Goal: Task Accomplishment & Management: Manage account settings

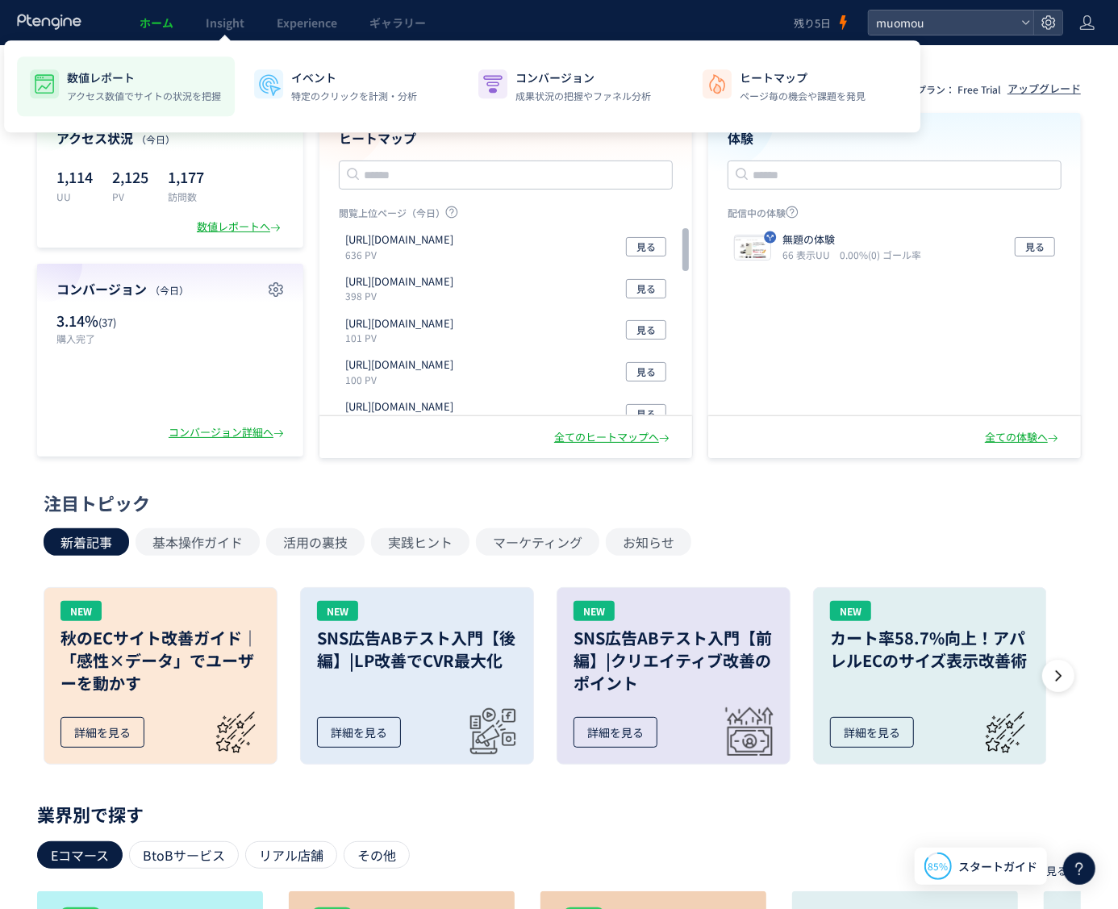
click at [162, 86] on div "数値レポート アクセス数値でサイトの状況を把握" at bounding box center [144, 86] width 154 height 34
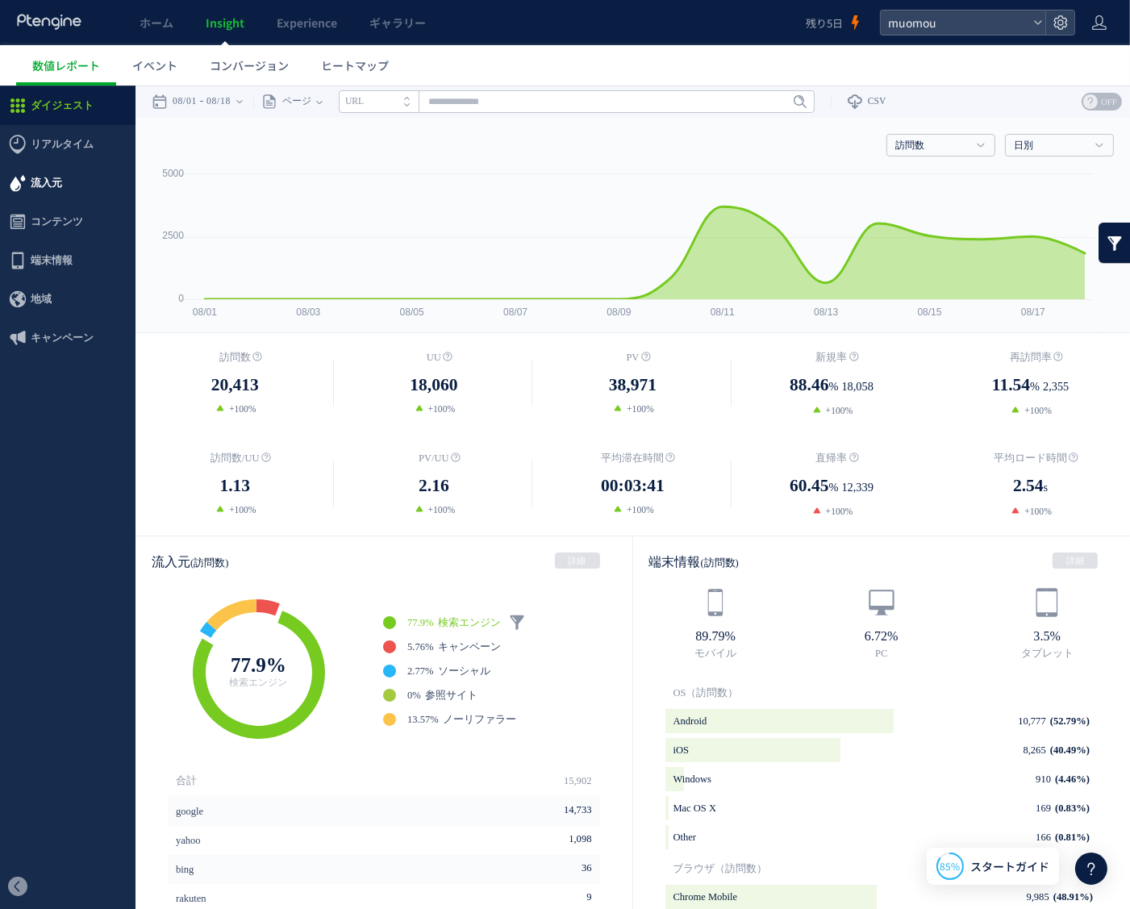
click at [53, 189] on span "流入元" at bounding box center [46, 182] width 31 height 39
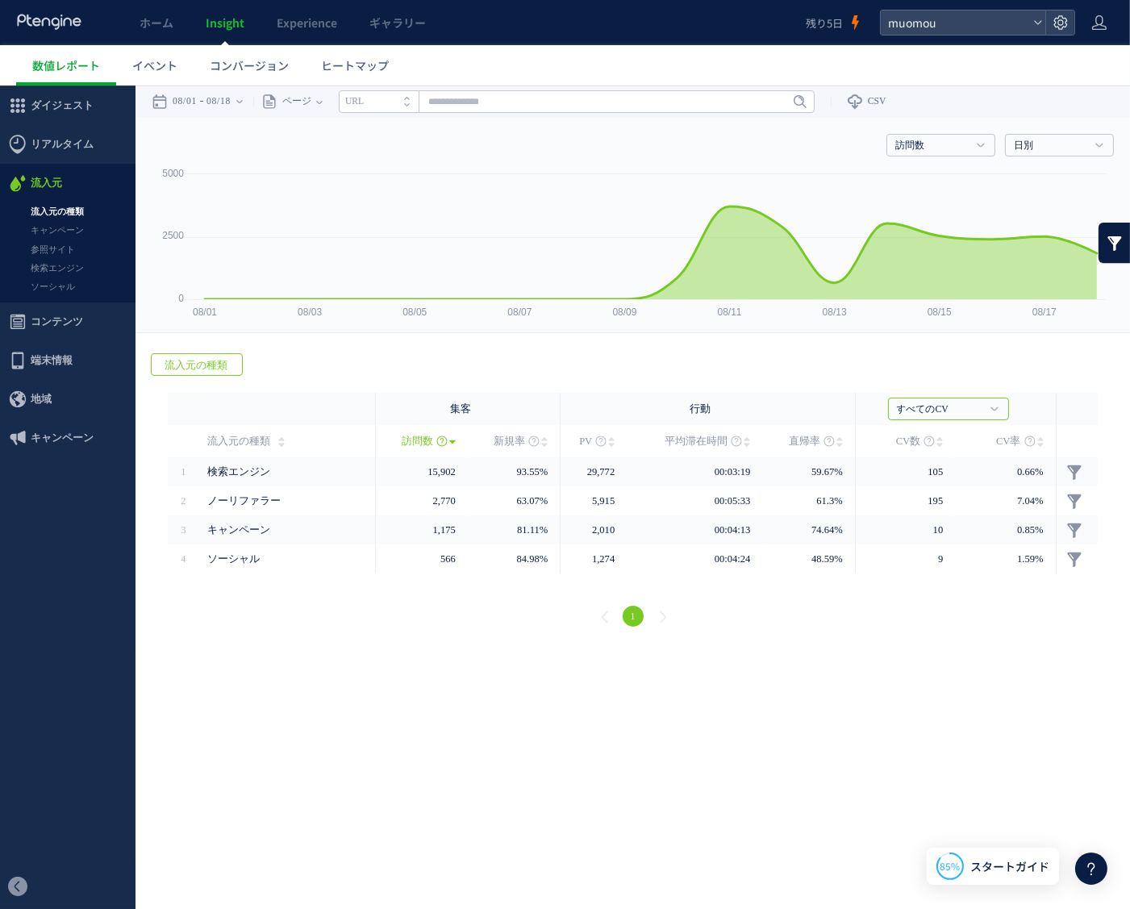
click at [59, 319] on span "コンテンツ" at bounding box center [57, 321] width 52 height 39
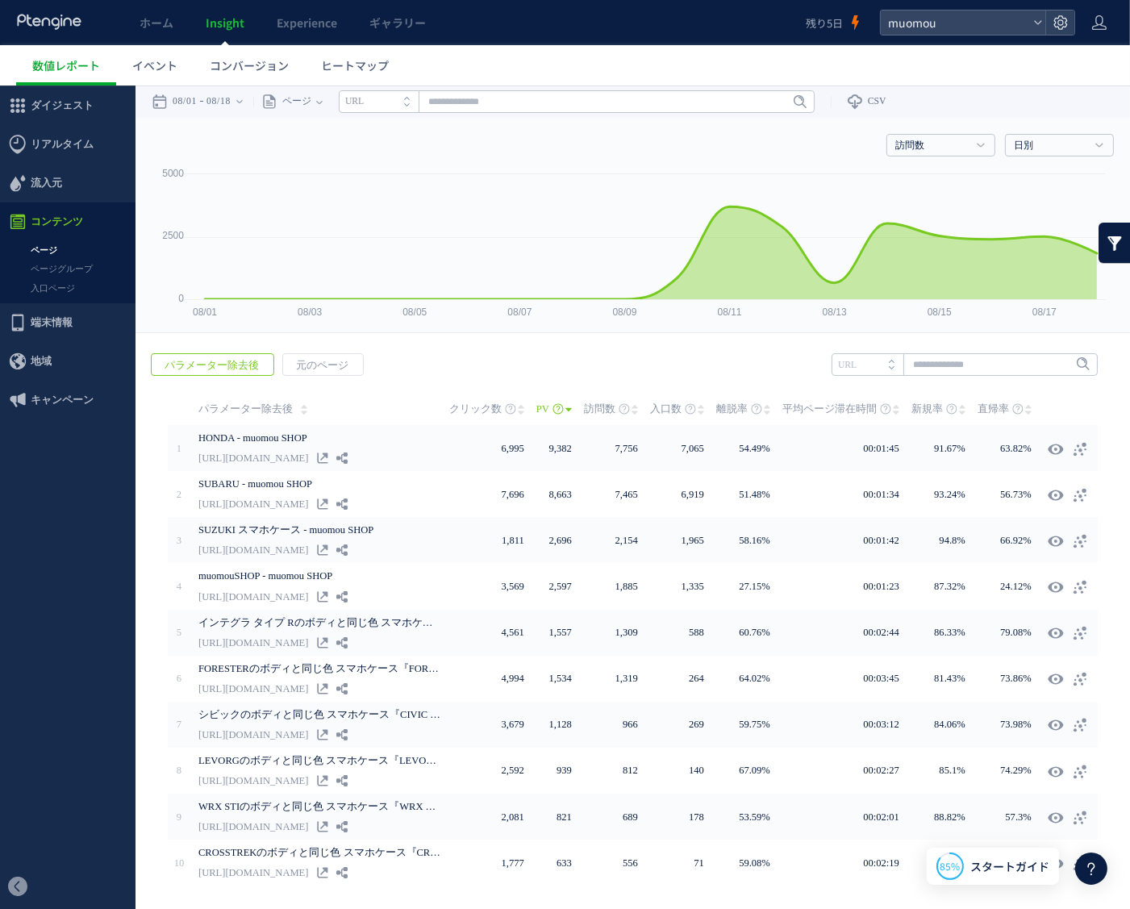
click at [52, 249] on link "ページ" at bounding box center [67, 249] width 135 height 19
click at [52, 248] on link "ページ" at bounding box center [67, 249] width 135 height 19
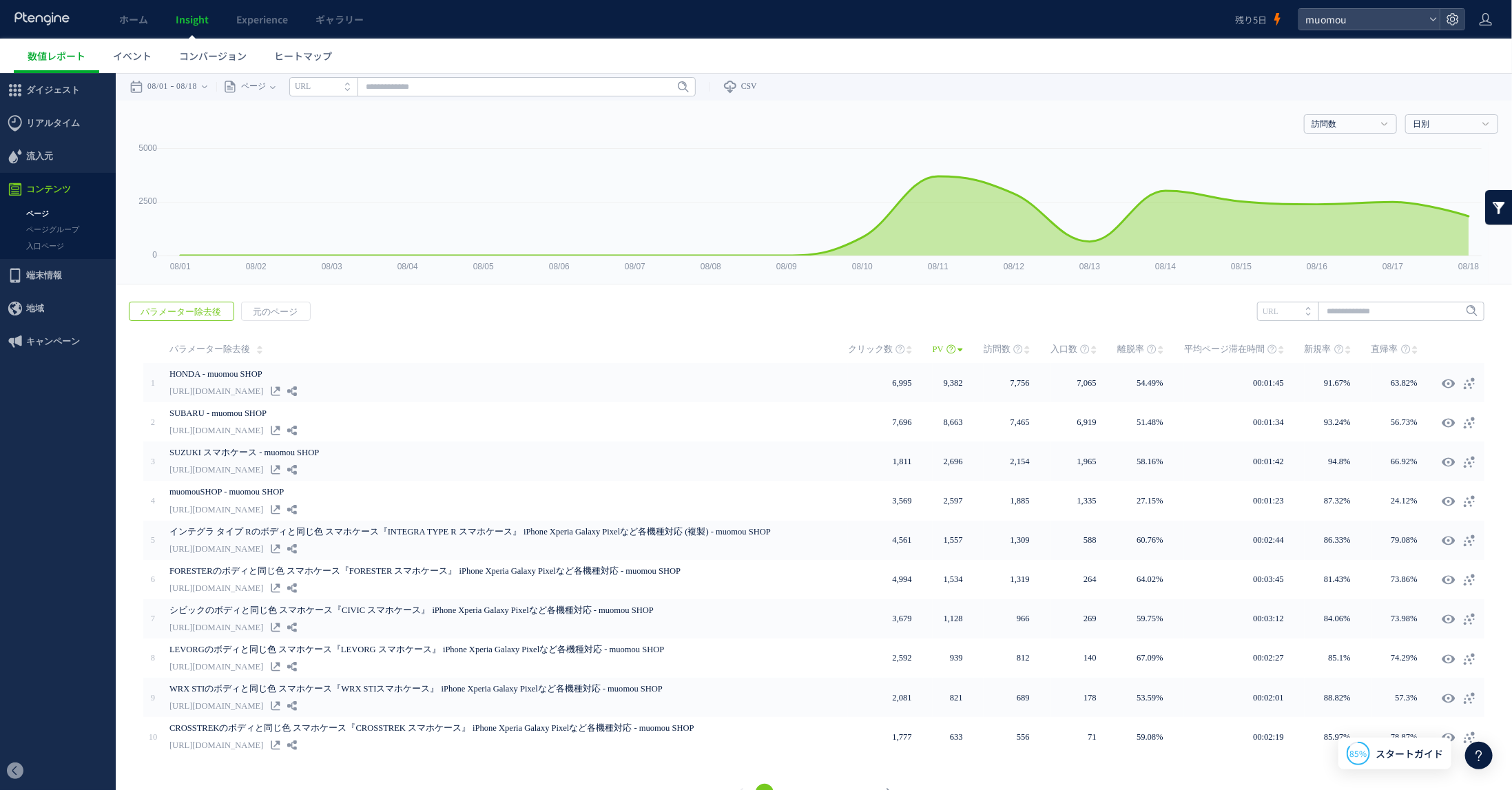
drag, startPoint x: 794, startPoint y: 340, endPoint x: 1450, endPoint y: 337, distance: 656.0
click at [964, 337] on link at bounding box center [1461, 348] width 13 height 27
click at [216, 50] on span "コンバージョン" at bounding box center [213, 56] width 67 height 14
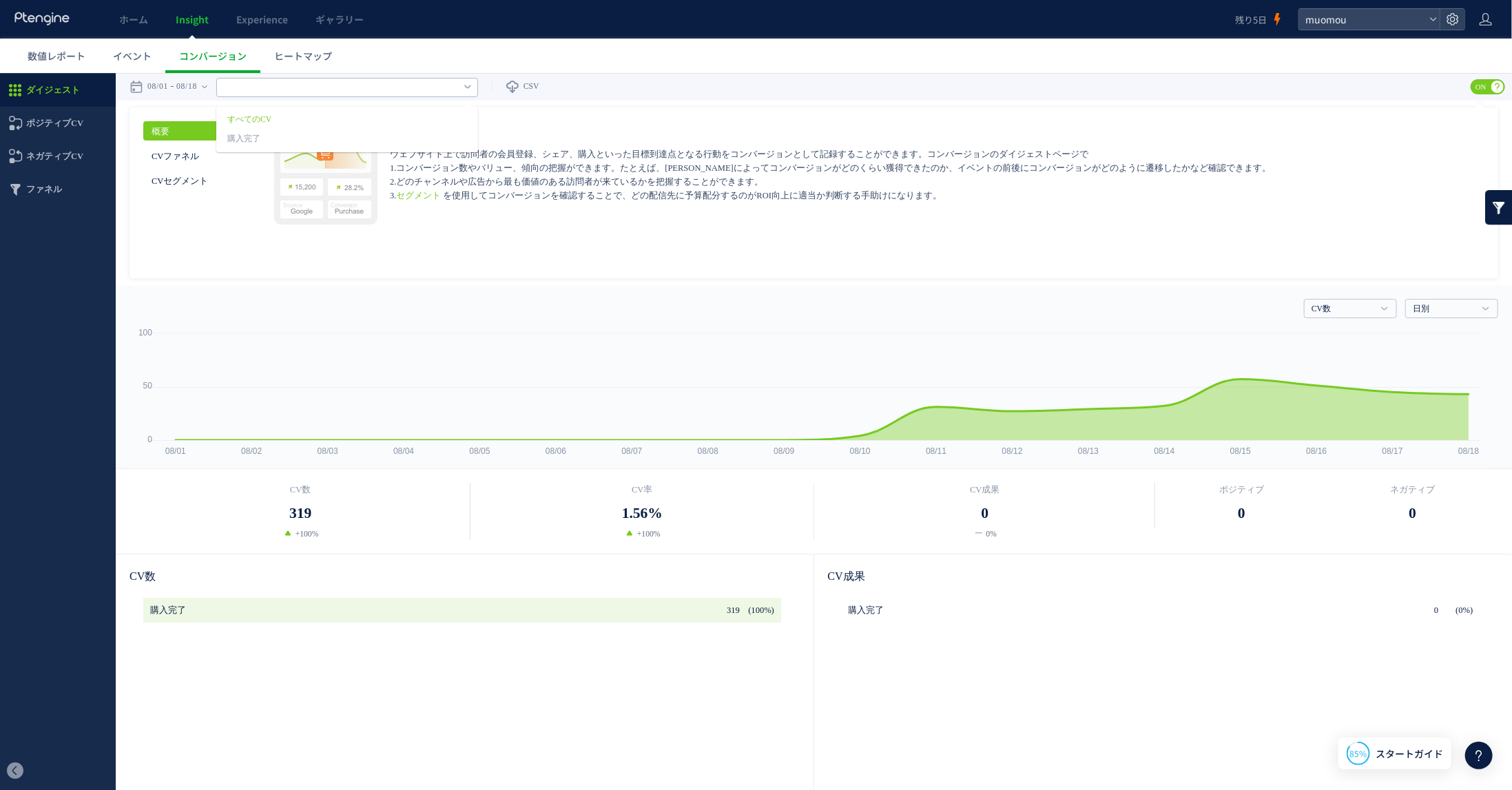
click at [460, 91] on input "text" at bounding box center [347, 86] width 261 height 20
click at [453, 91] on input "text" at bounding box center [347, 86] width 261 height 20
click at [830, 62] on ul "数値レポート イベント コンバージョン ヒートマップ" at bounding box center [763, 56] width 1498 height 34
type input "******"
click at [964, 214] on link at bounding box center [1499, 207] width 27 height 34
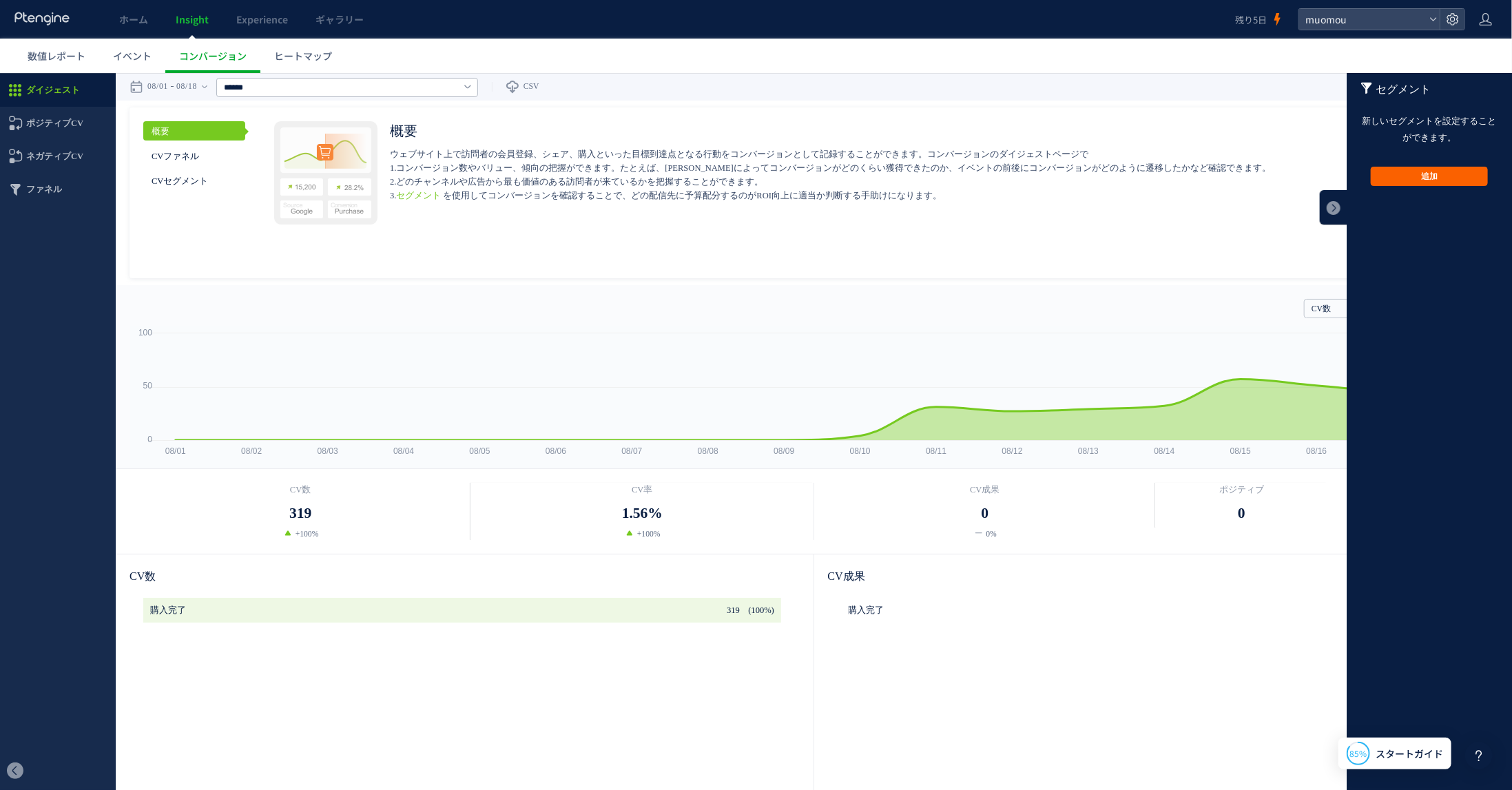
click at [964, 178] on button "追加" at bounding box center [1429, 175] width 117 height 20
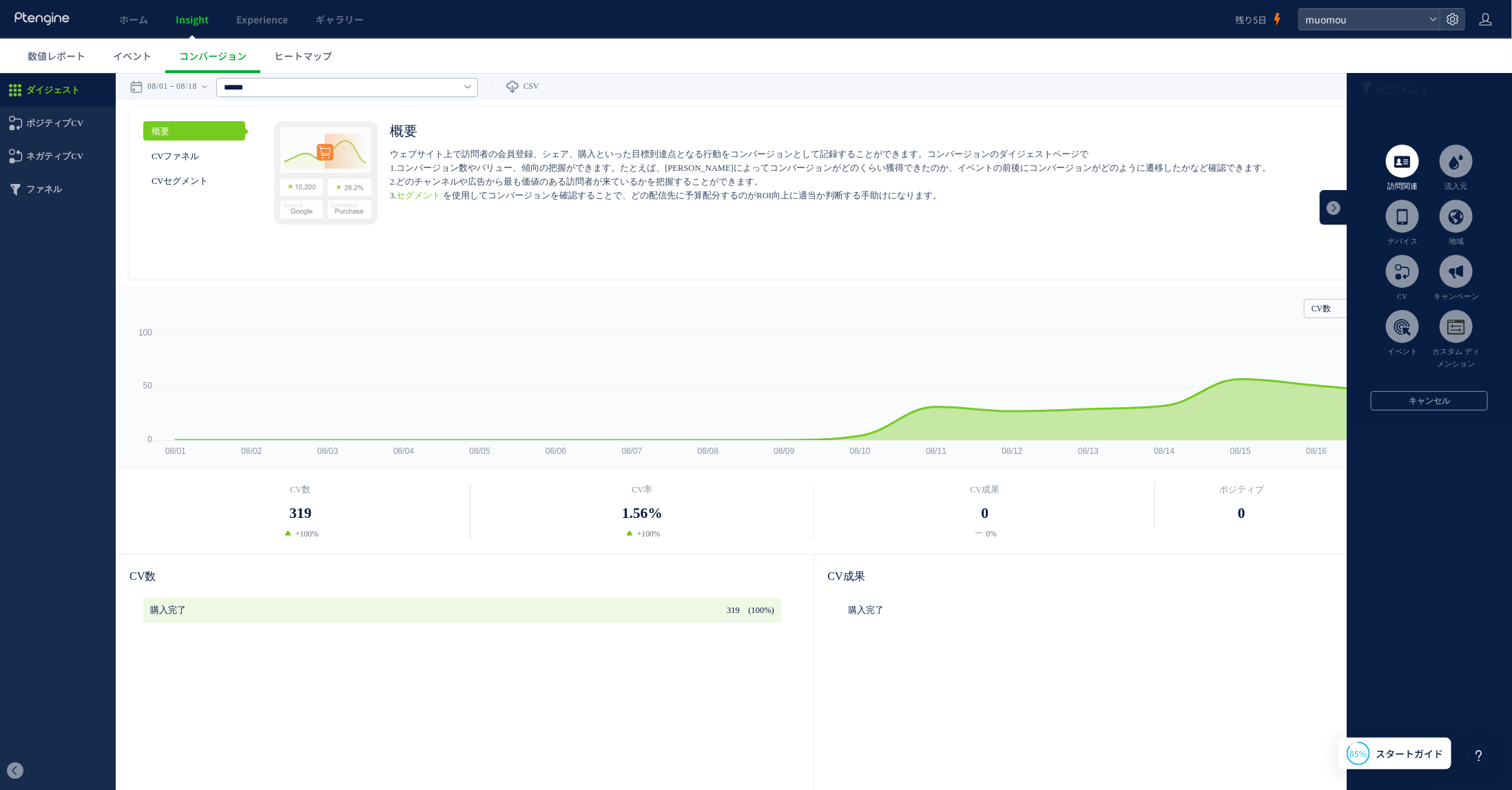
click at [964, 158] on span at bounding box center [1402, 161] width 33 height 33
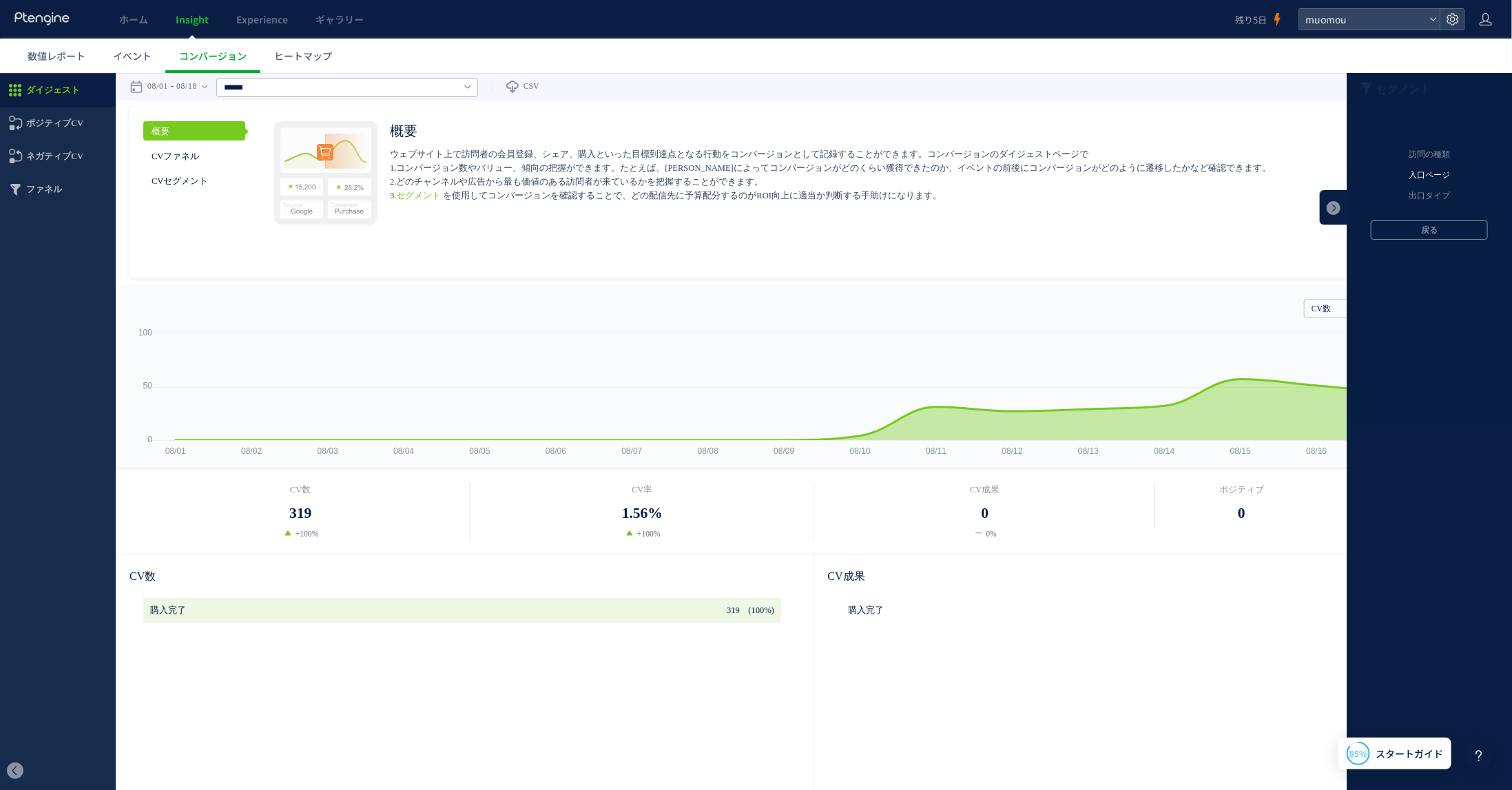
click at [964, 173] on li "入口ページ" at bounding box center [1429, 175] width 144 height 20
click at [964, 158] on li "元のページ" at bounding box center [1429, 155] width 144 height 20
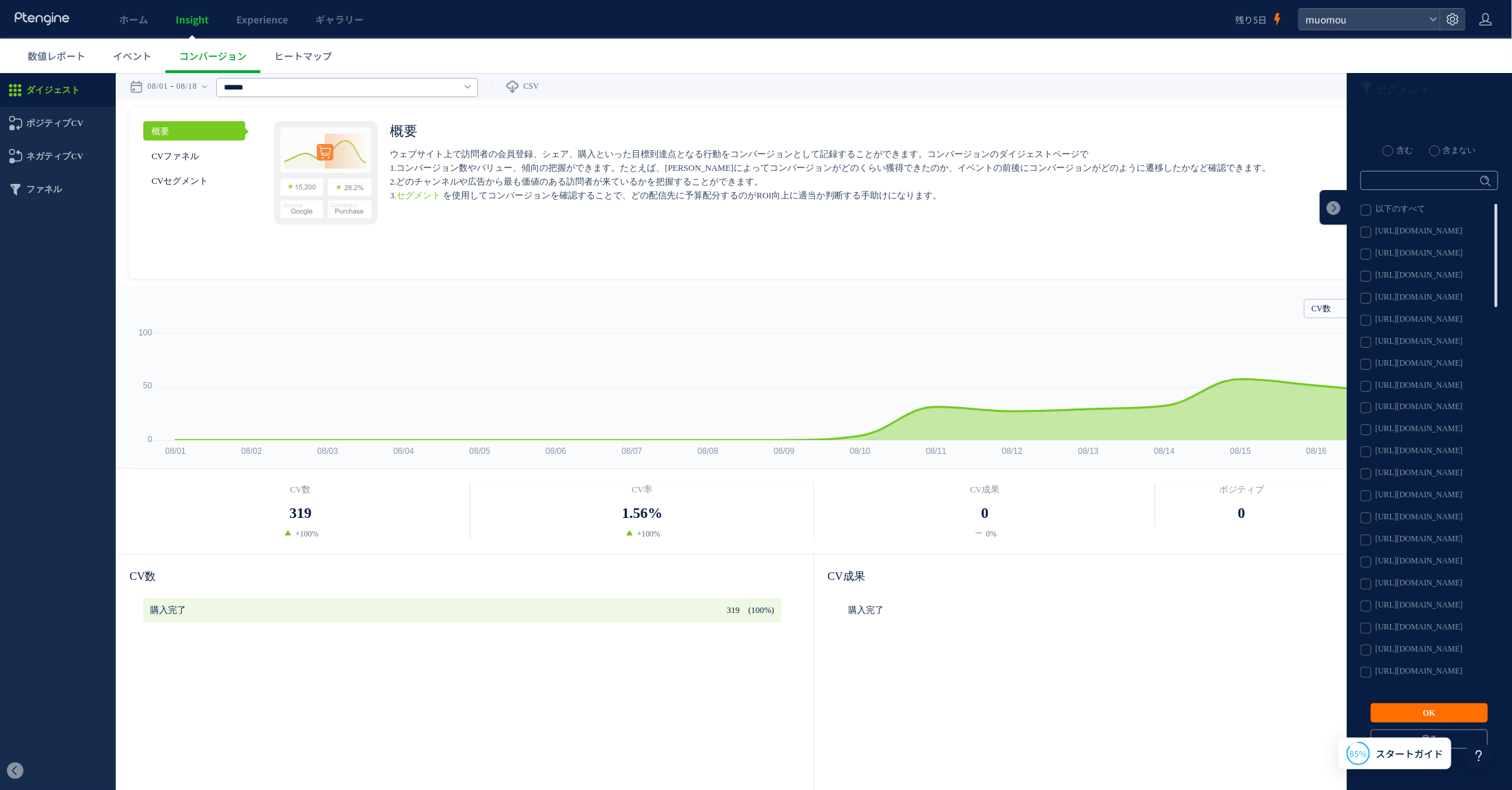
click at [964, 342] on label "[URL][DOMAIN_NAME]" at bounding box center [1429, 342] width 137 height 11
click at [964, 705] on button "OK" at bounding box center [1429, 712] width 117 height 20
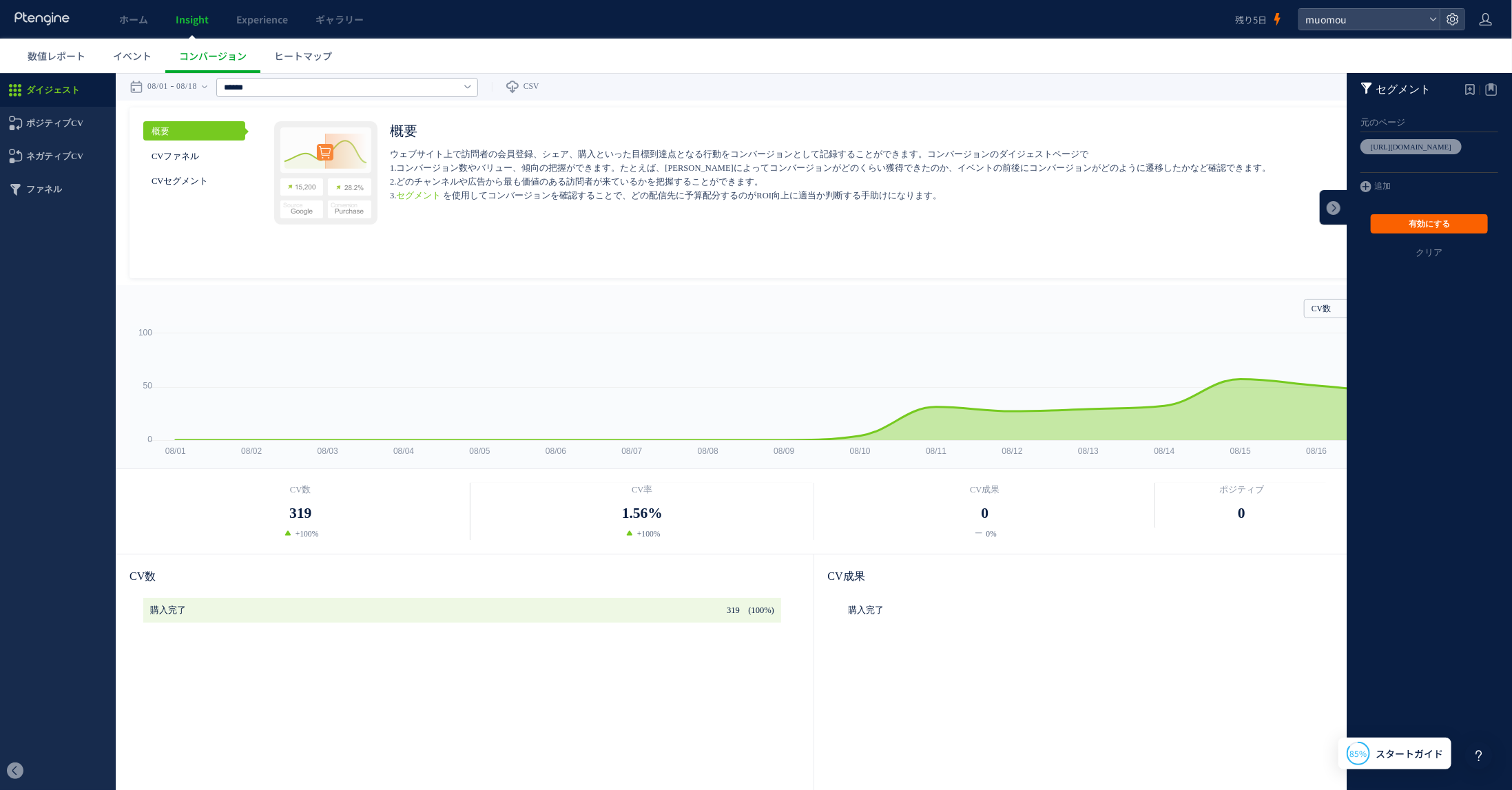
click at [964, 226] on button "有効にする" at bounding box center [1429, 223] width 117 height 20
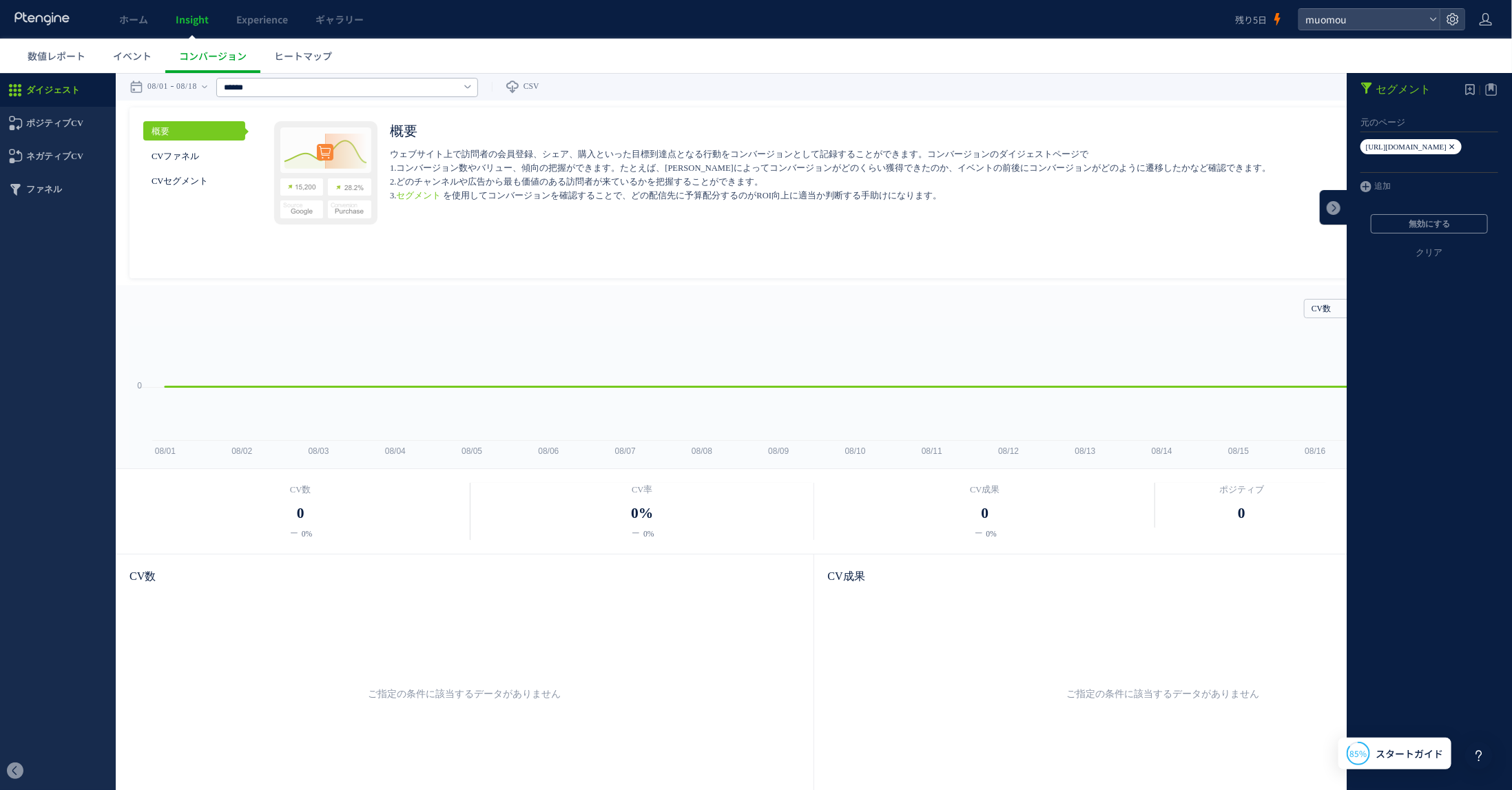
click at [964, 144] on em "[URL][DOMAIN_NAME]" at bounding box center [1406, 146] width 80 height 9
click at [964, 206] on link at bounding box center [1333, 207] width 27 height 34
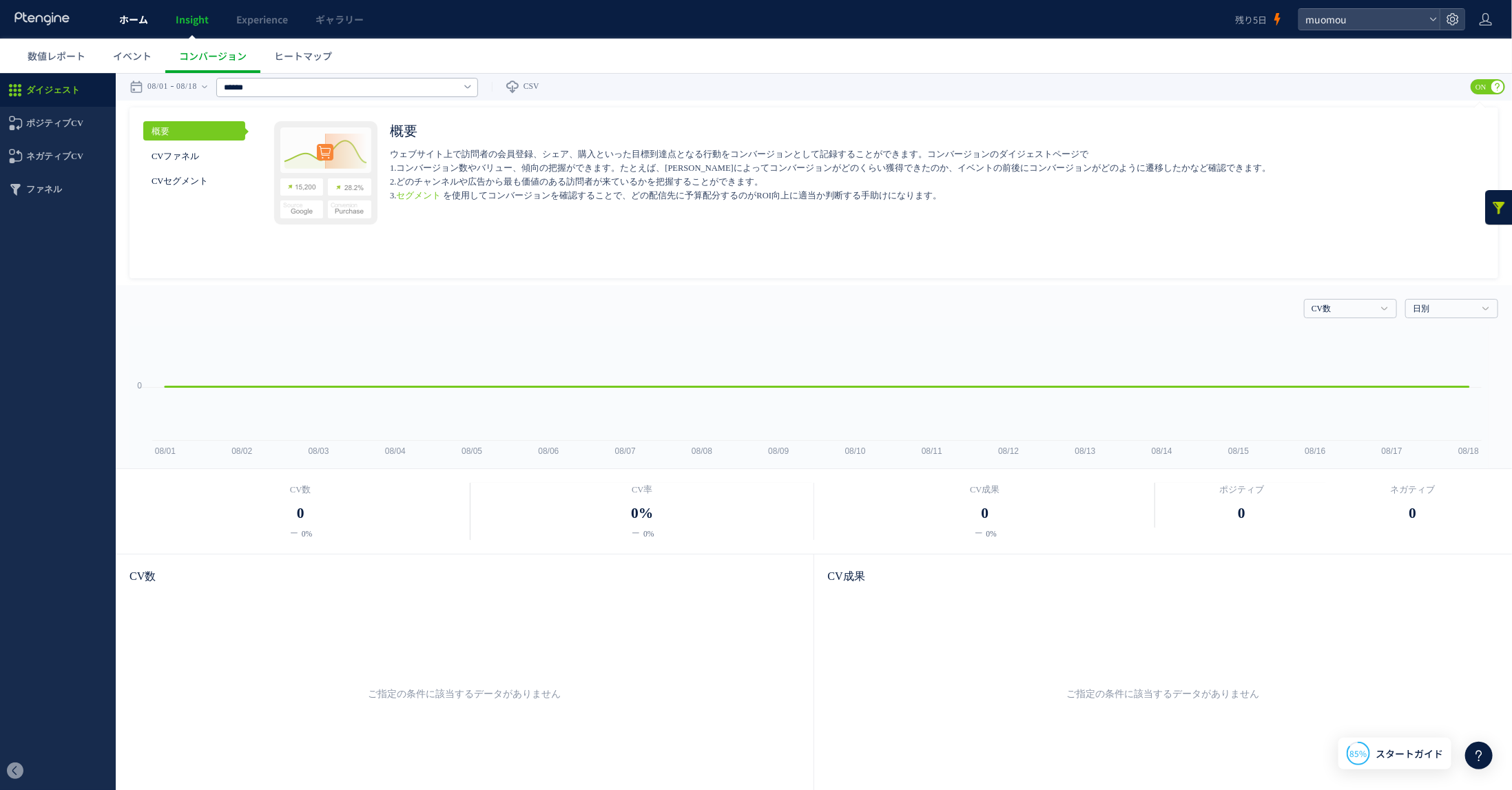
click at [137, 26] on link "ホーム" at bounding box center [133, 19] width 56 height 38
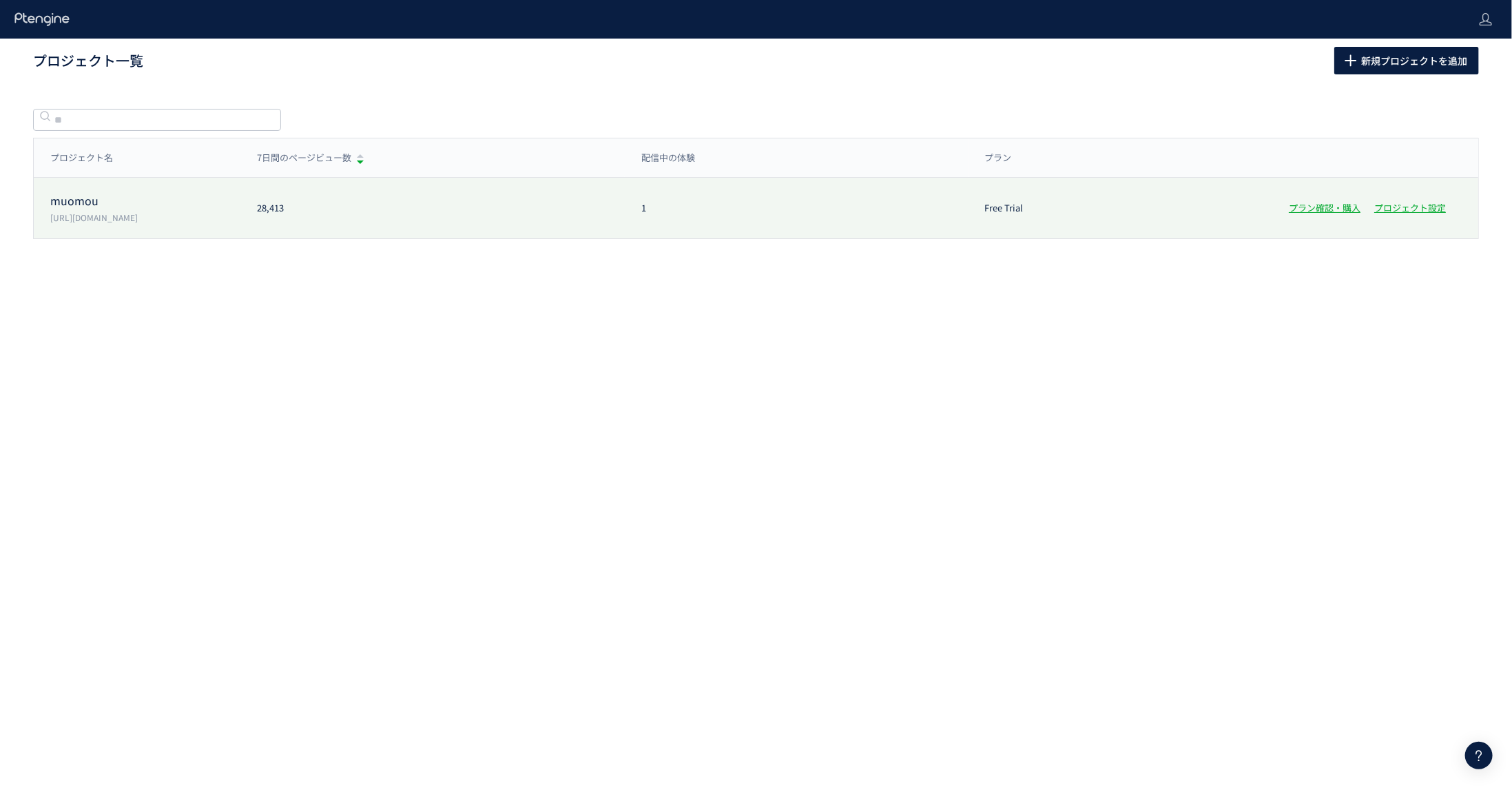
click at [255, 208] on div "28,413" at bounding box center [432, 208] width 384 height 13
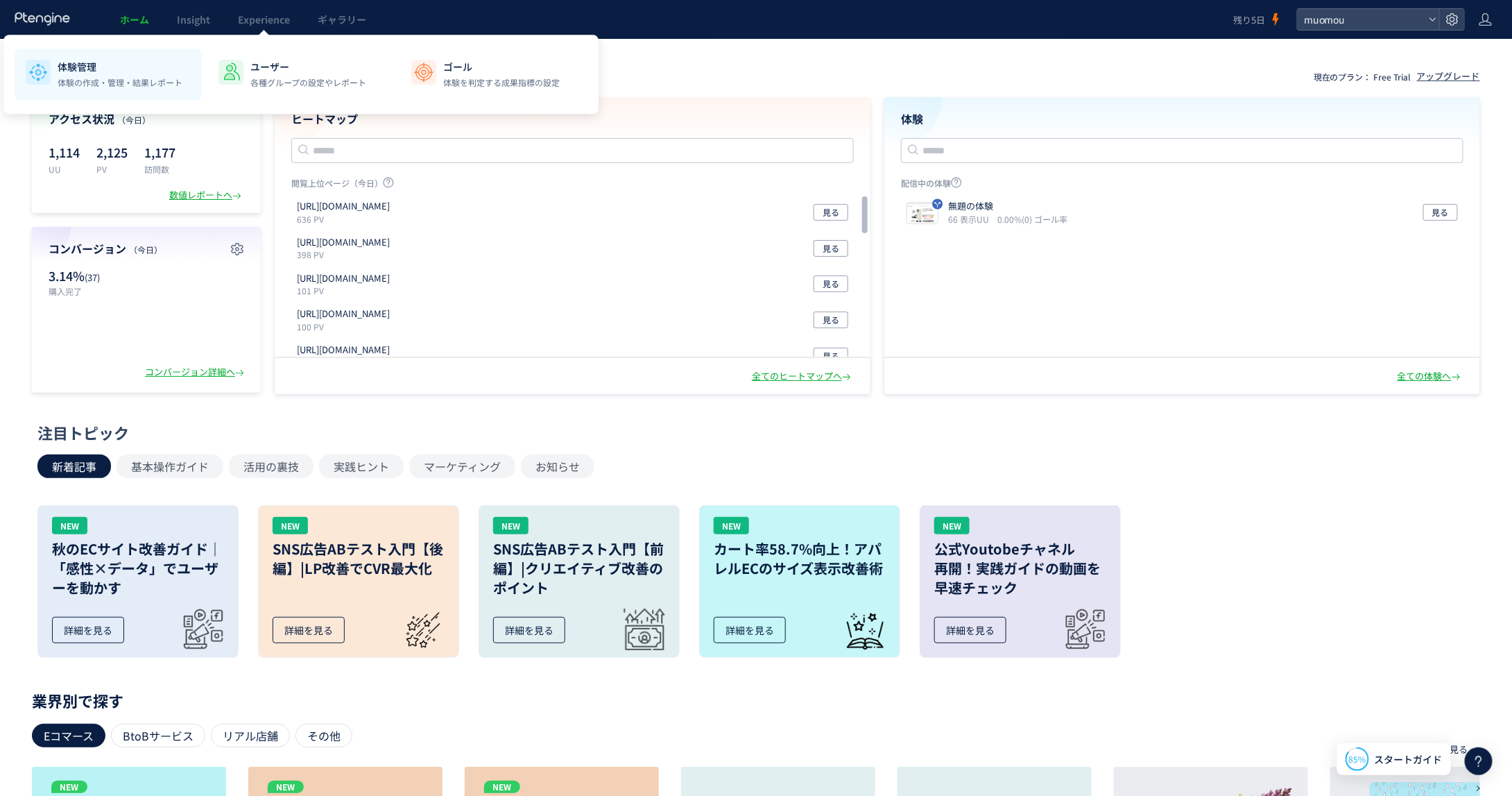
click at [109, 75] on div "体験管理 体験の作成・管理・結果レポート" at bounding box center [120, 74] width 125 height 29
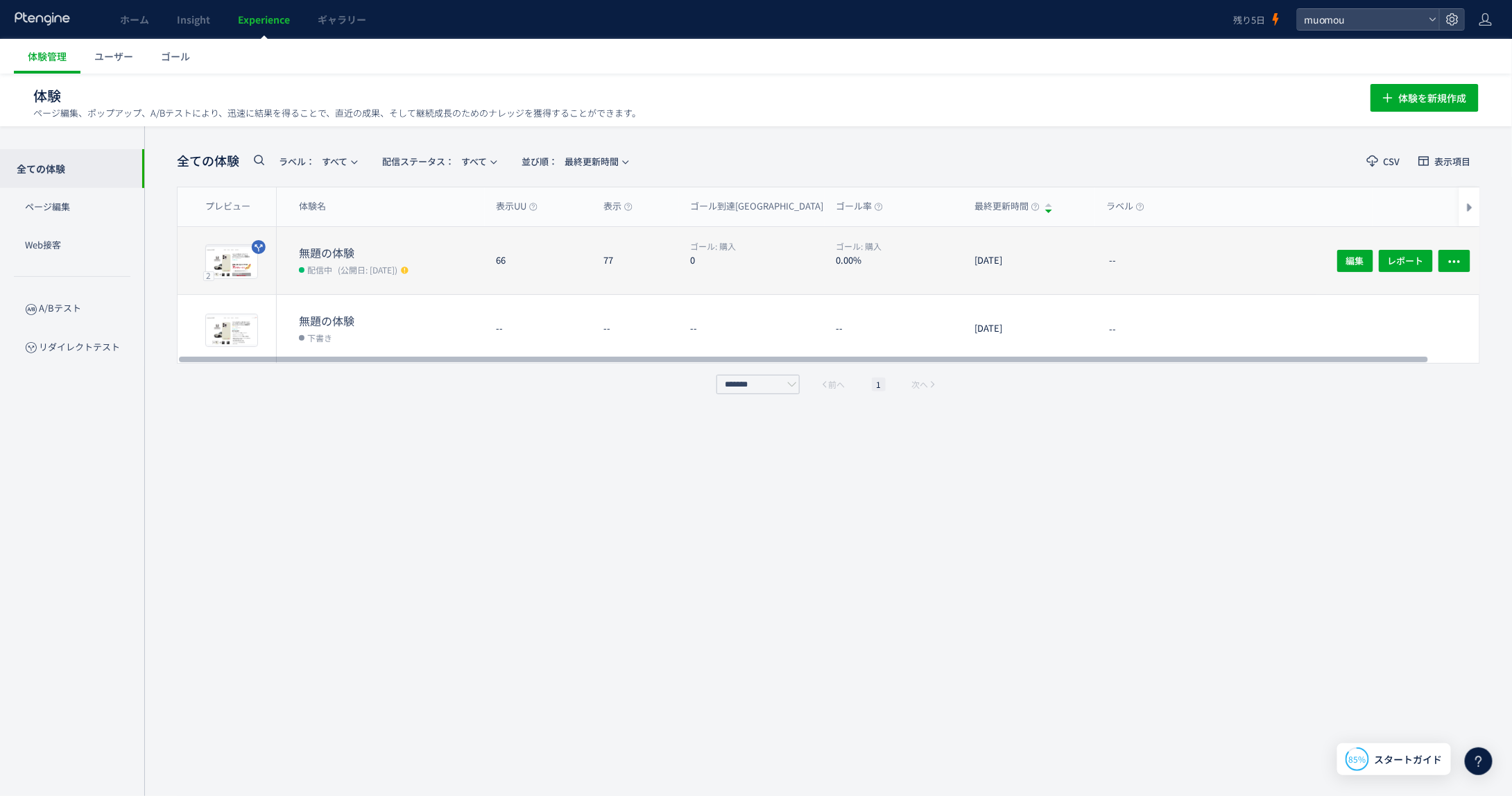
click at [378, 249] on dt "無題の体験" at bounding box center [392, 253] width 186 height 16
click at [308, 264] on span "配信中" at bounding box center [319, 269] width 25 height 14
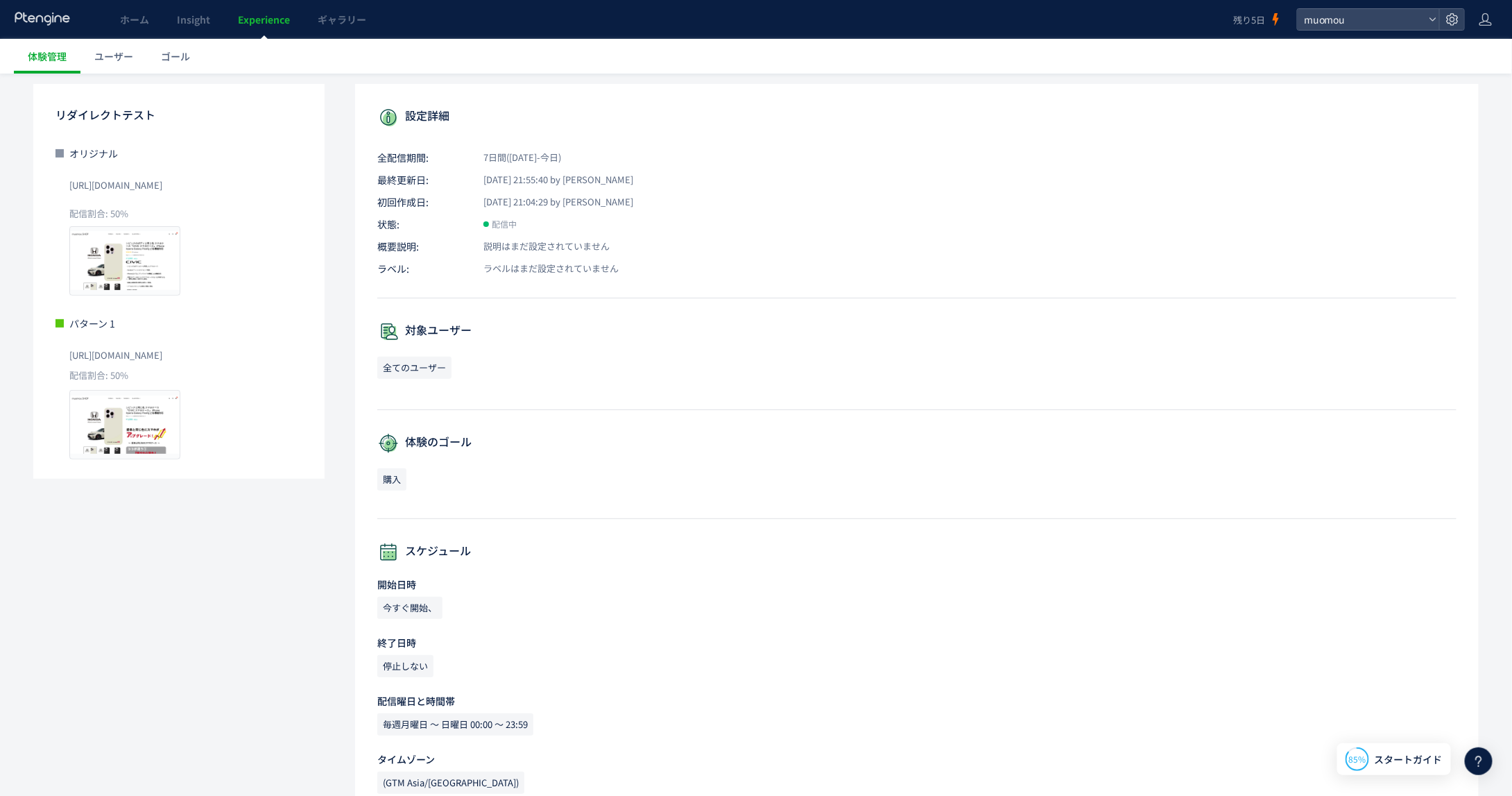
scroll to position [124, 0]
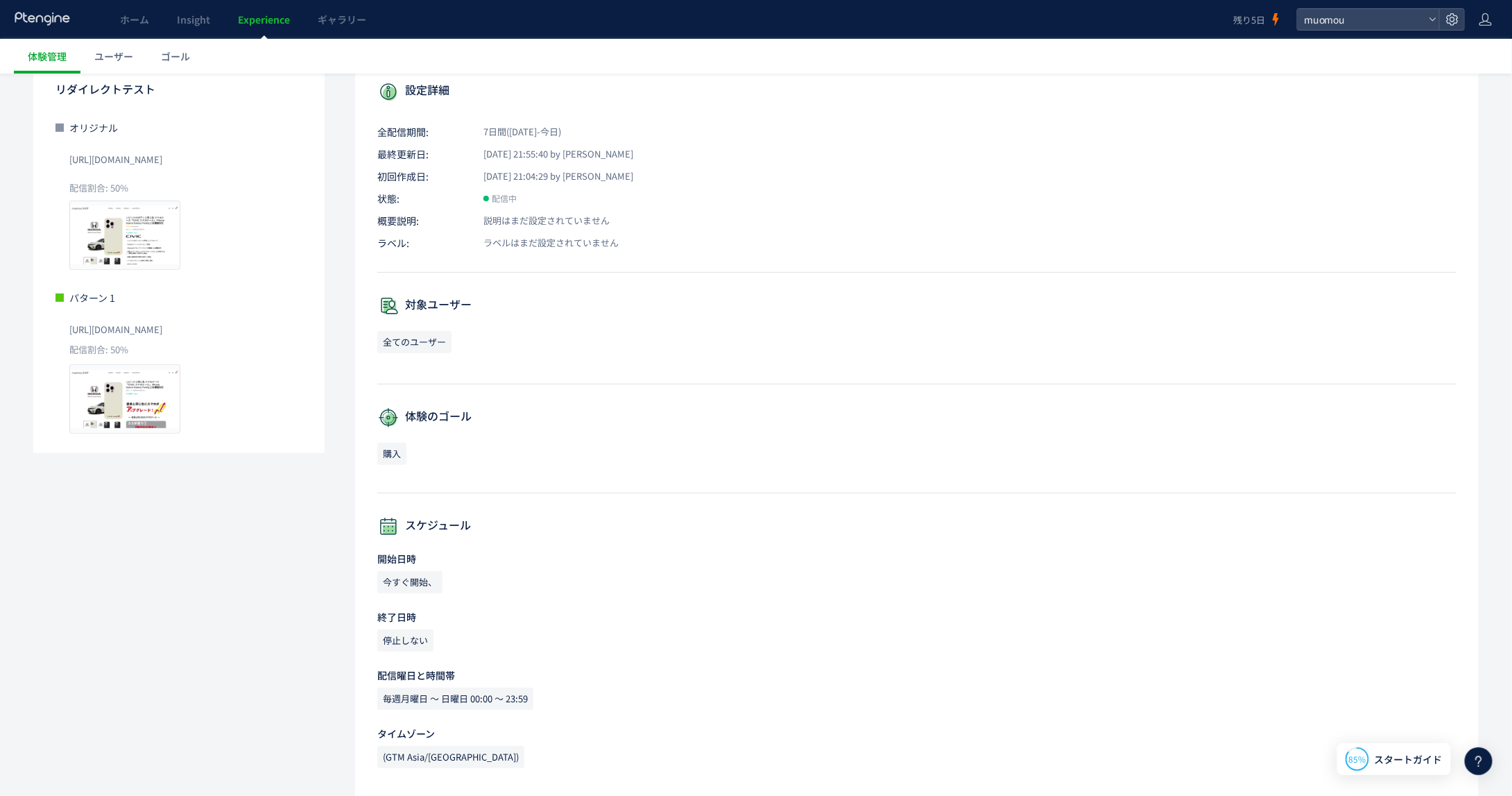
click at [1155, 629] on div "今すぐ開始、" at bounding box center [917, 643] width 1079 height 28
click at [1447, 744] on use at bounding box center [1448, 746] width 5 height 5
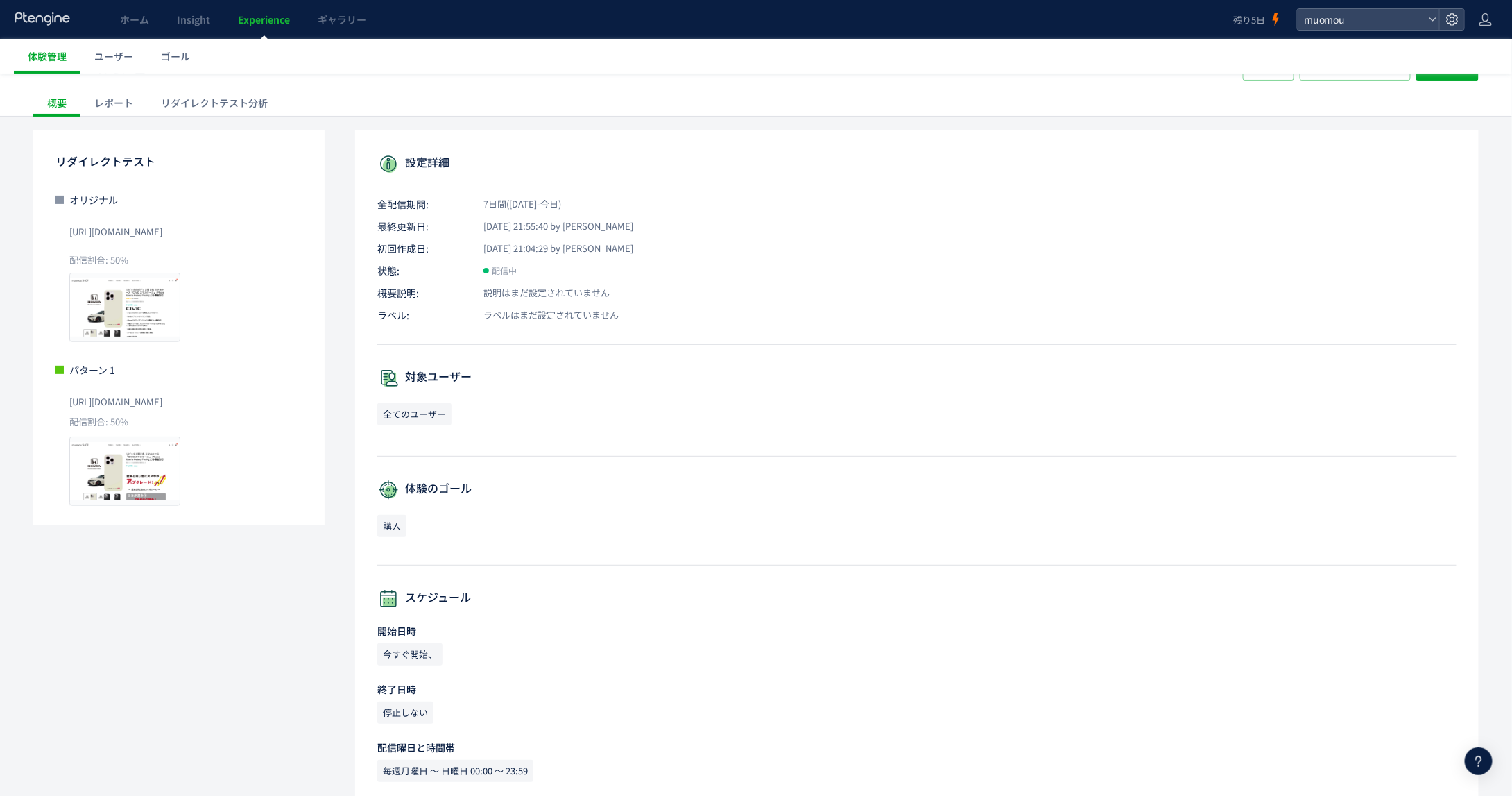
scroll to position [0, 0]
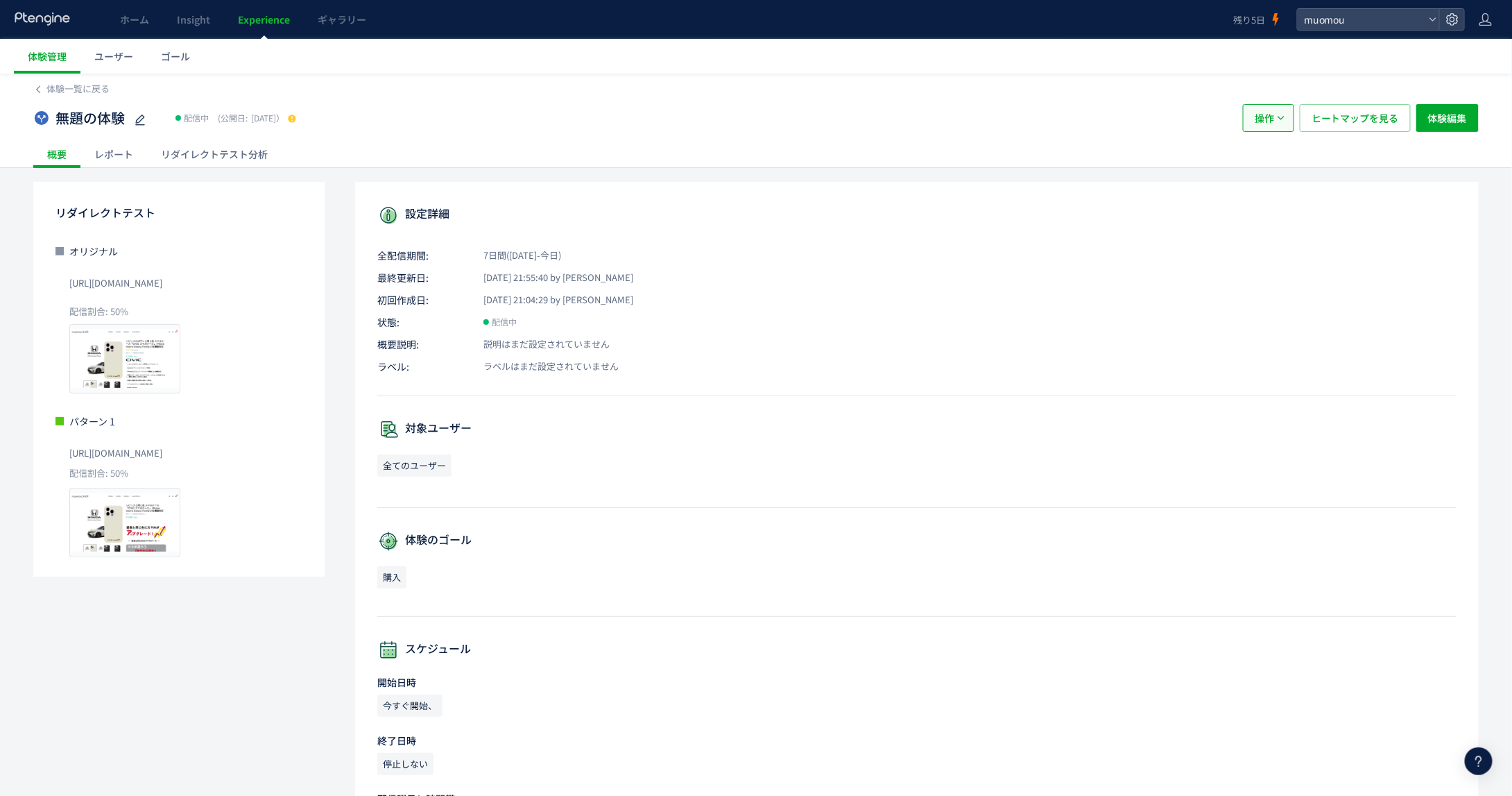
click at [1272, 115] on span "操作" at bounding box center [1264, 118] width 20 height 28
click at [1294, 198] on li "停止" at bounding box center [1270, 210] width 77 height 25
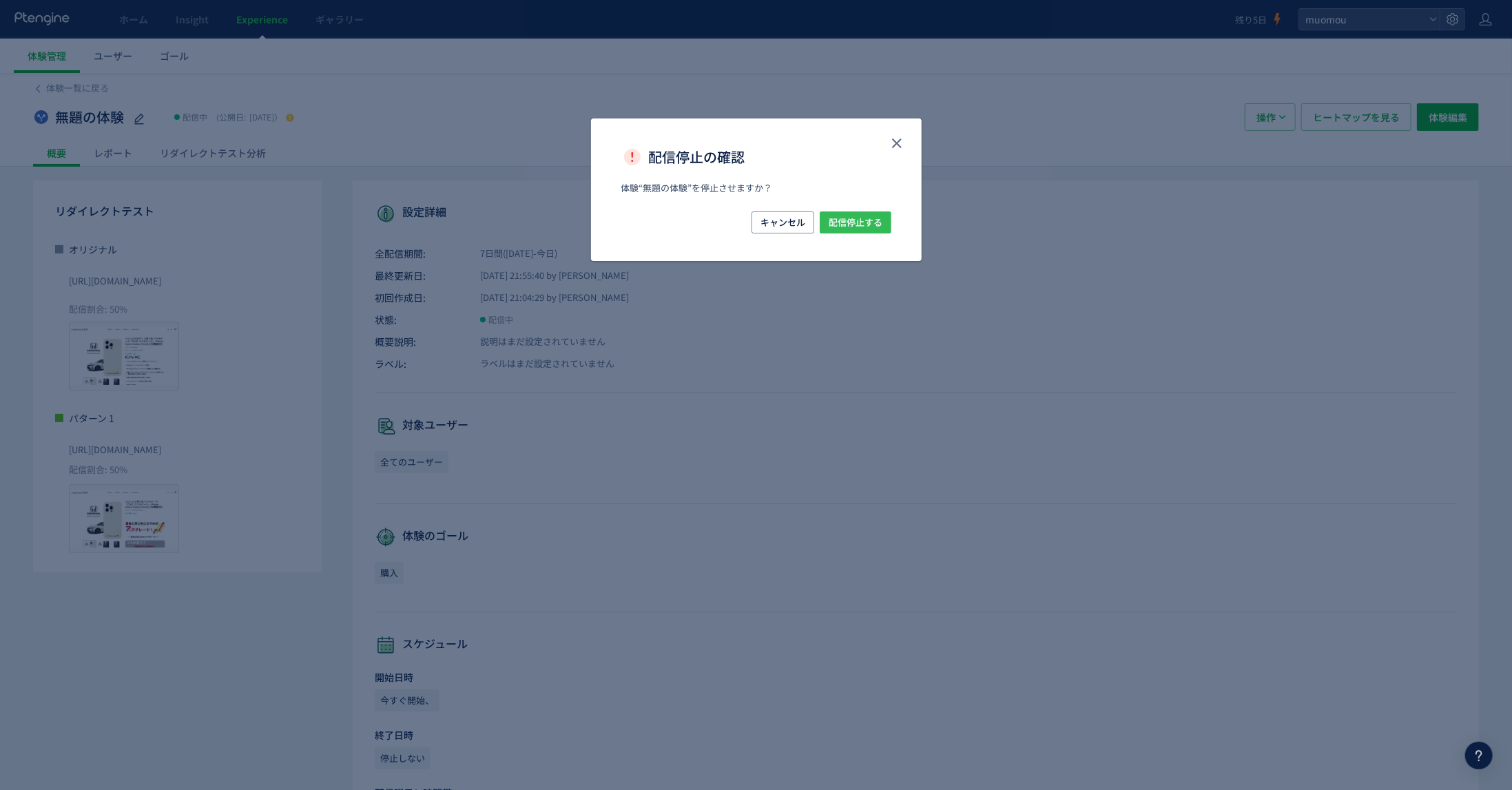
click at [854, 222] on span "配信停止する" at bounding box center [855, 223] width 54 height 22
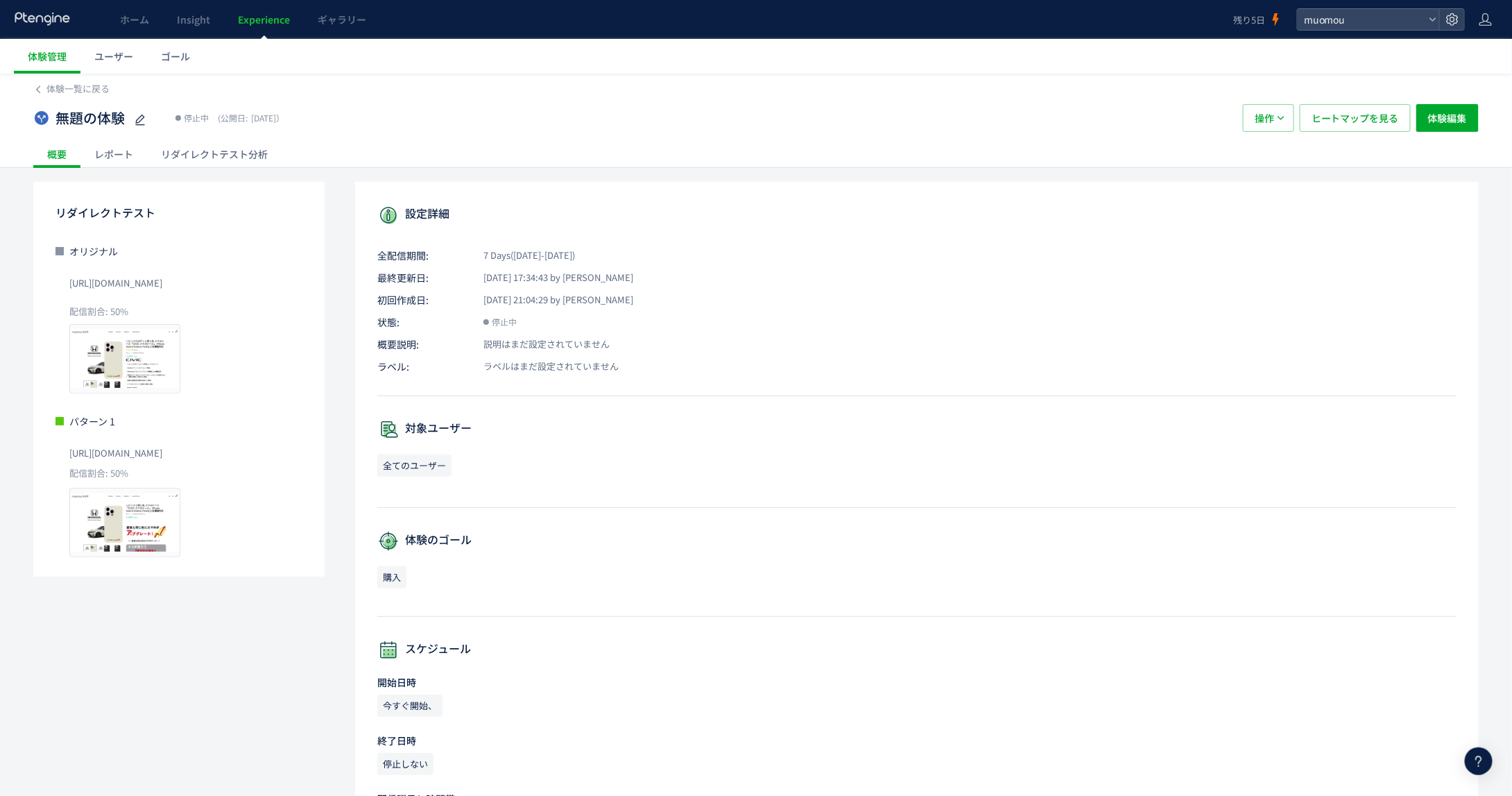
click at [48, 156] on div "概要" at bounding box center [57, 154] width 47 height 28
click at [58, 58] on span "体験管理" at bounding box center [46, 56] width 39 height 14
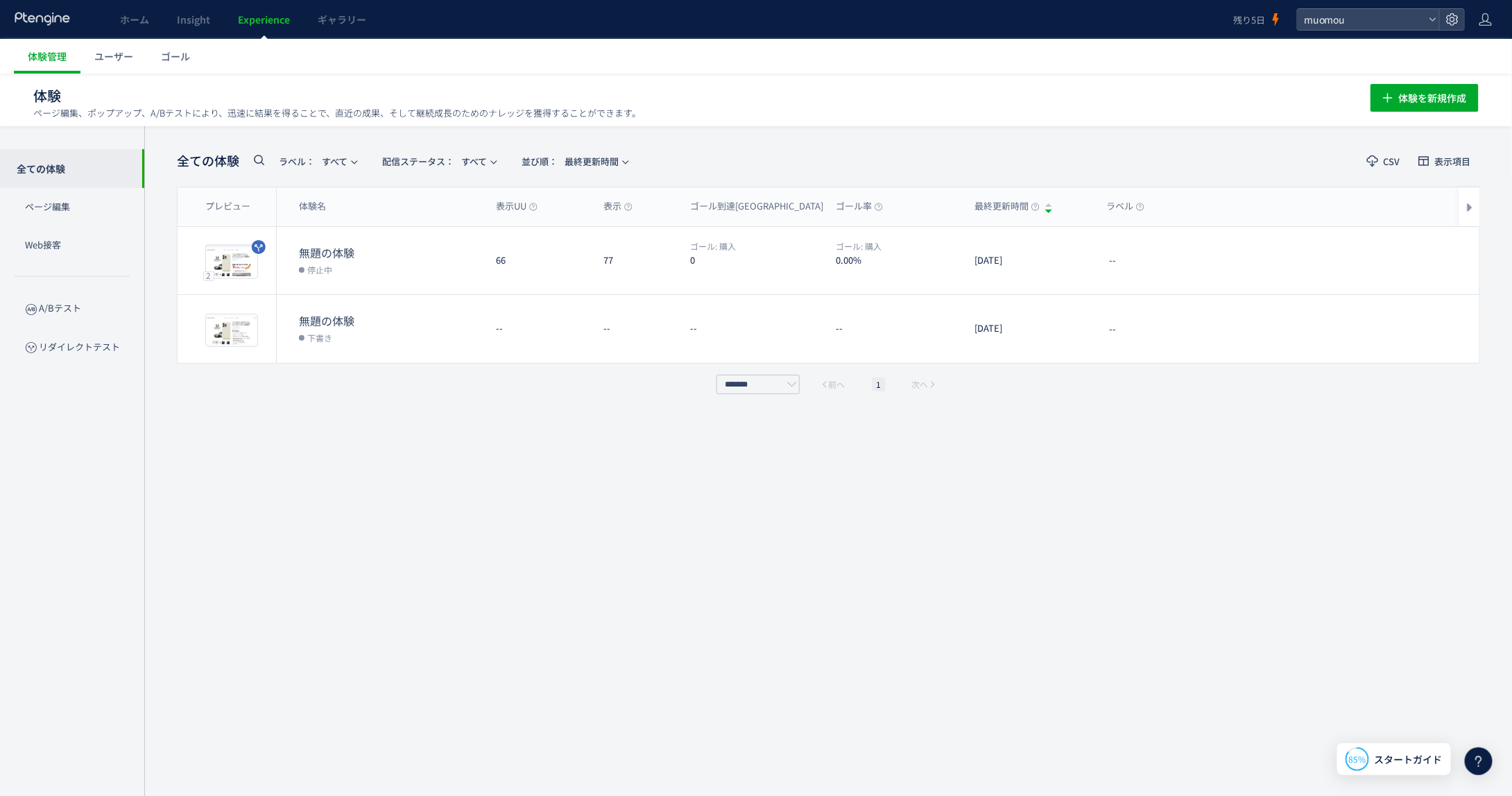
click at [435, 461] on div "全ての体験 ラベル： すべて 配信ステータス​： すべて 並び順： 最終更新時間 CSV 表示項目 プレビュー 体験名 表示UU 表示 ゴール到達UU ゴール…" at bounding box center [828, 461] width 1303 height 628
